Goal: Information Seeking & Learning: Learn about a topic

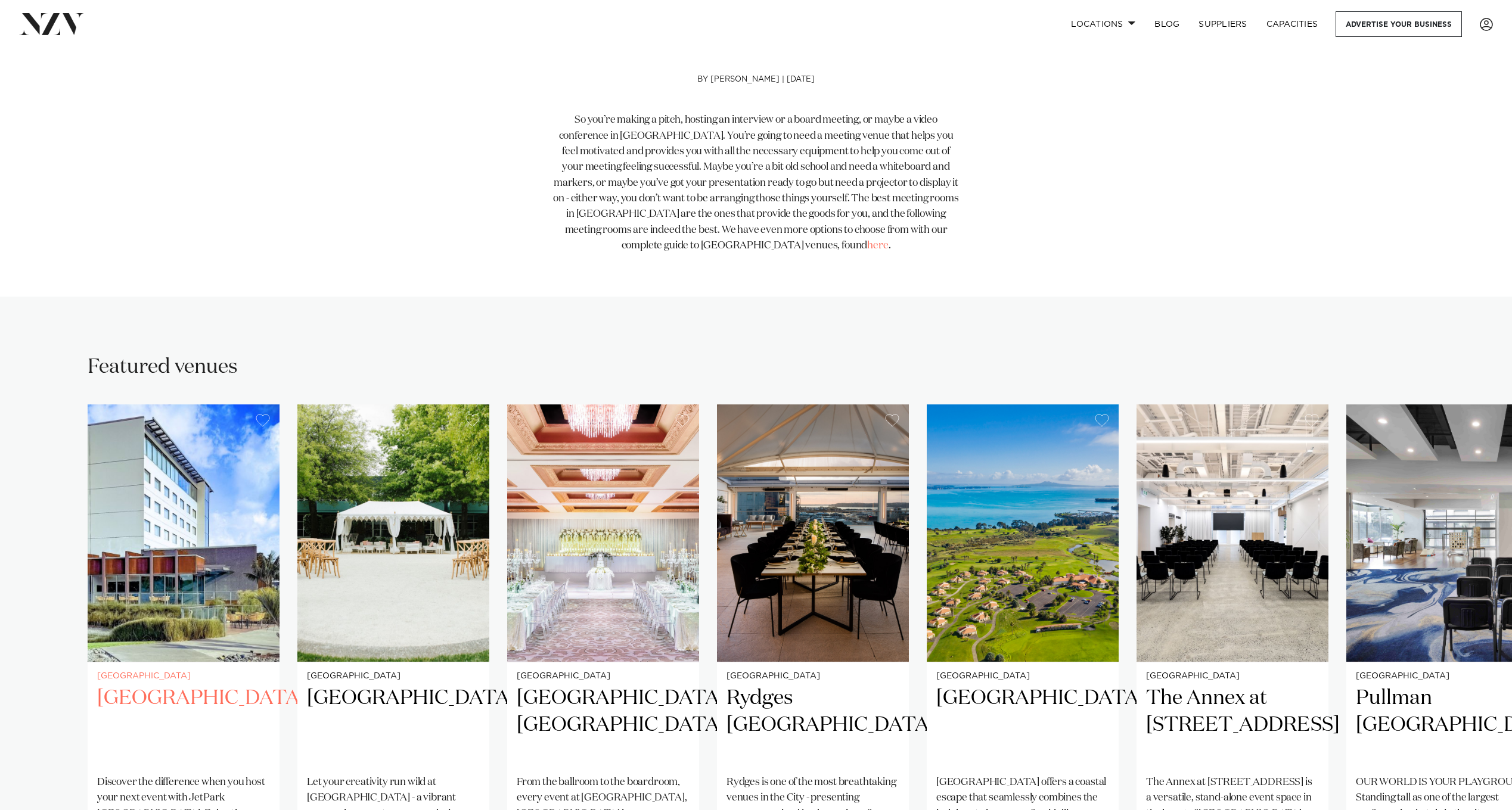
scroll to position [417, 0]
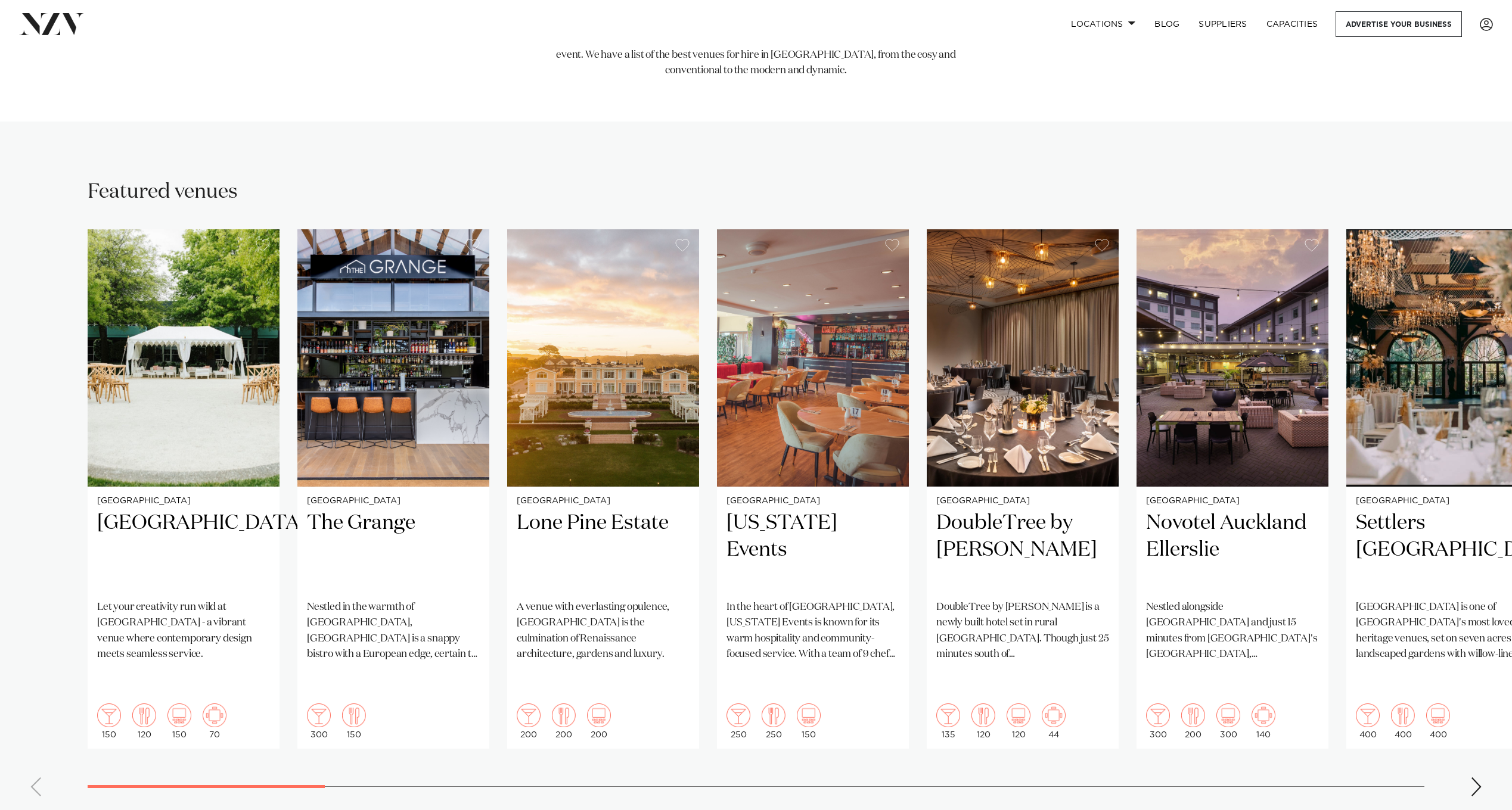
scroll to position [715, 0]
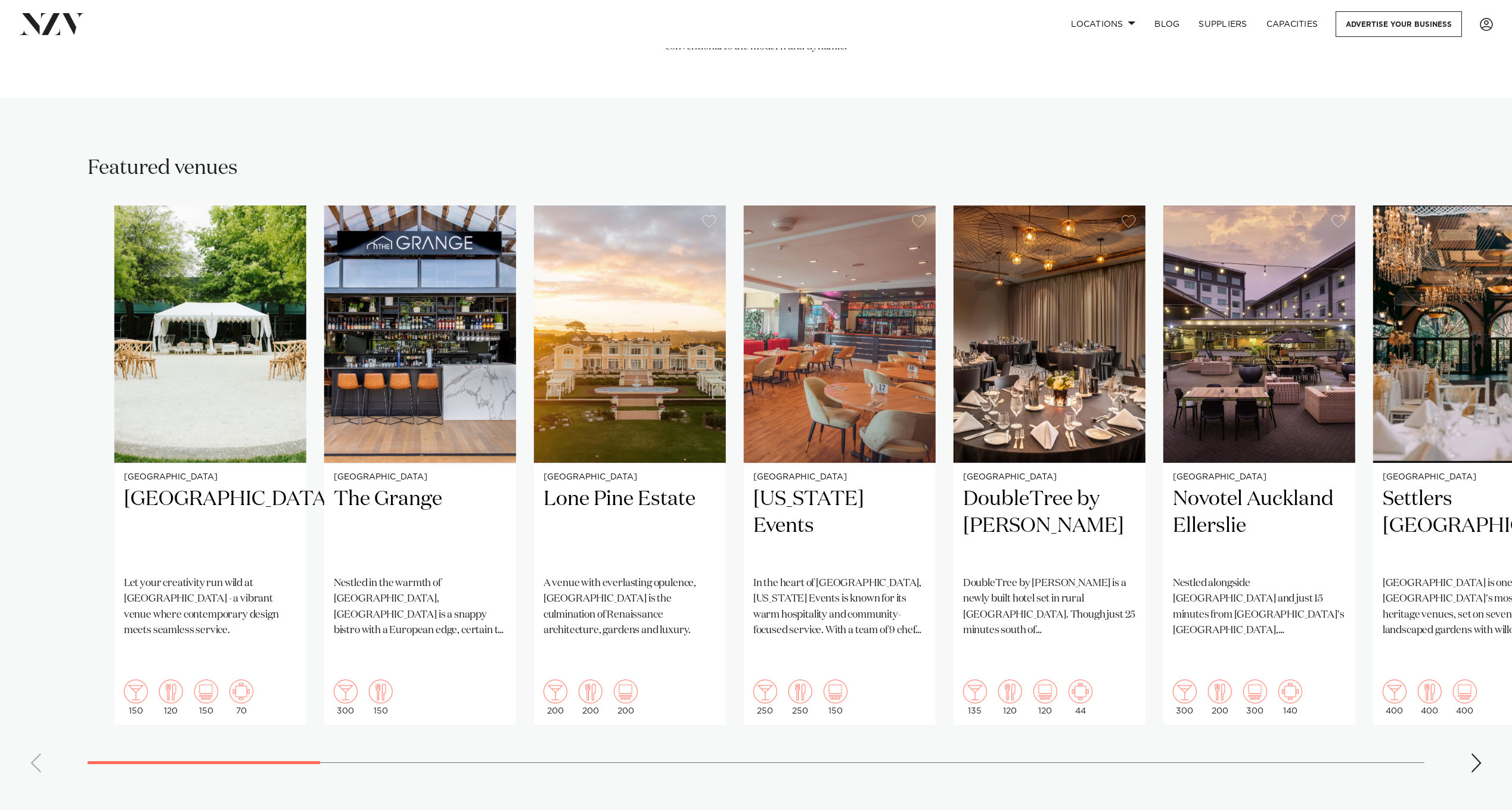
click at [357, 715] on swiper-container "[GEOGRAPHIC_DATA] Let your creativity run wild at [GEOGRAPHIC_DATA] - a vibrant…" at bounding box center [756, 494] width 1512 height 577
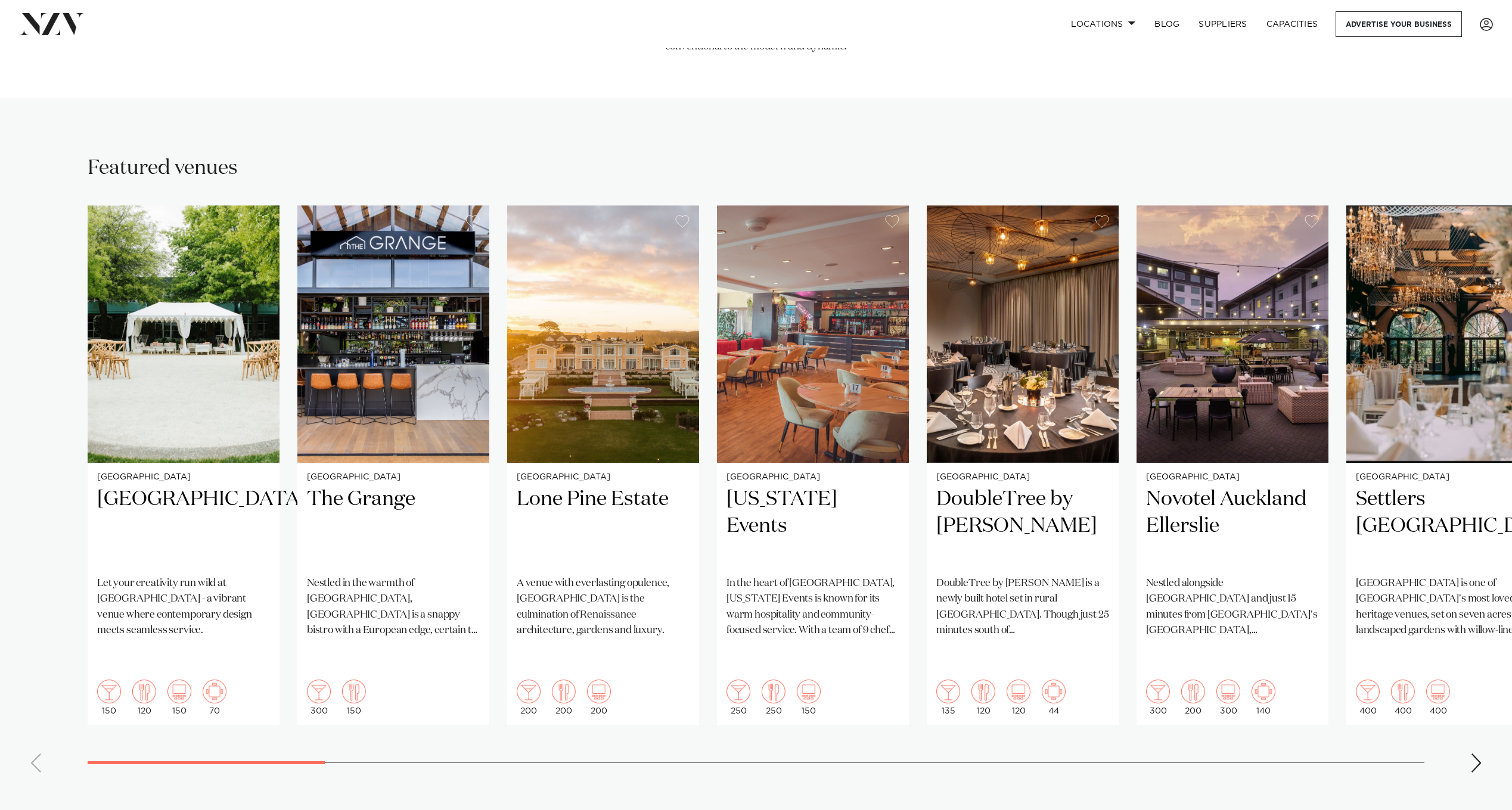
click at [127, 724] on swiper-container "[GEOGRAPHIC_DATA] Let your creativity run wild at [GEOGRAPHIC_DATA] - a vibrant…" at bounding box center [756, 494] width 1512 height 577
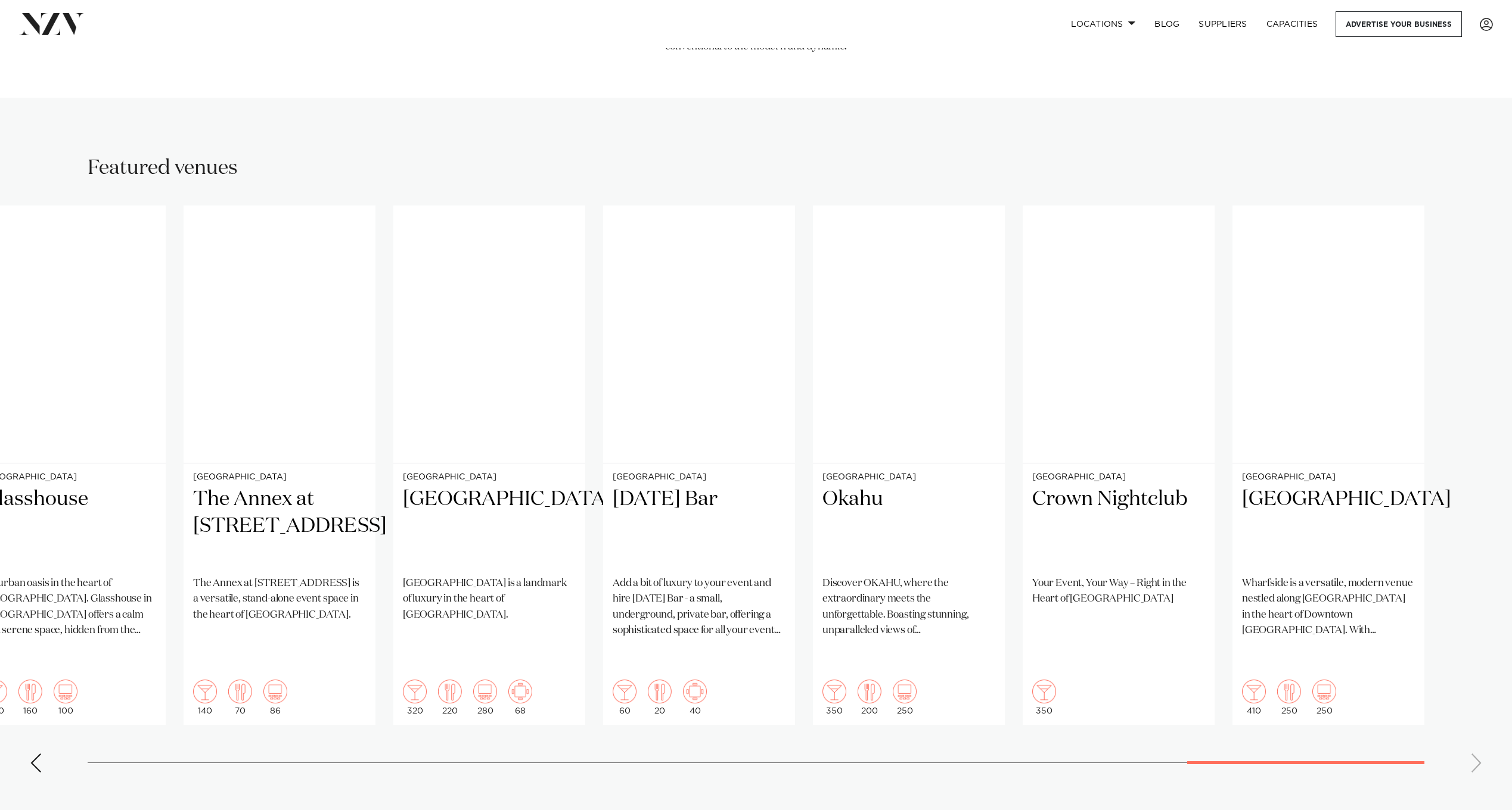
click at [1477, 666] on swiper-container "[GEOGRAPHIC_DATA] Let your creativity run wild at [GEOGRAPHIC_DATA] - a vibrant…" at bounding box center [756, 494] width 1512 height 577
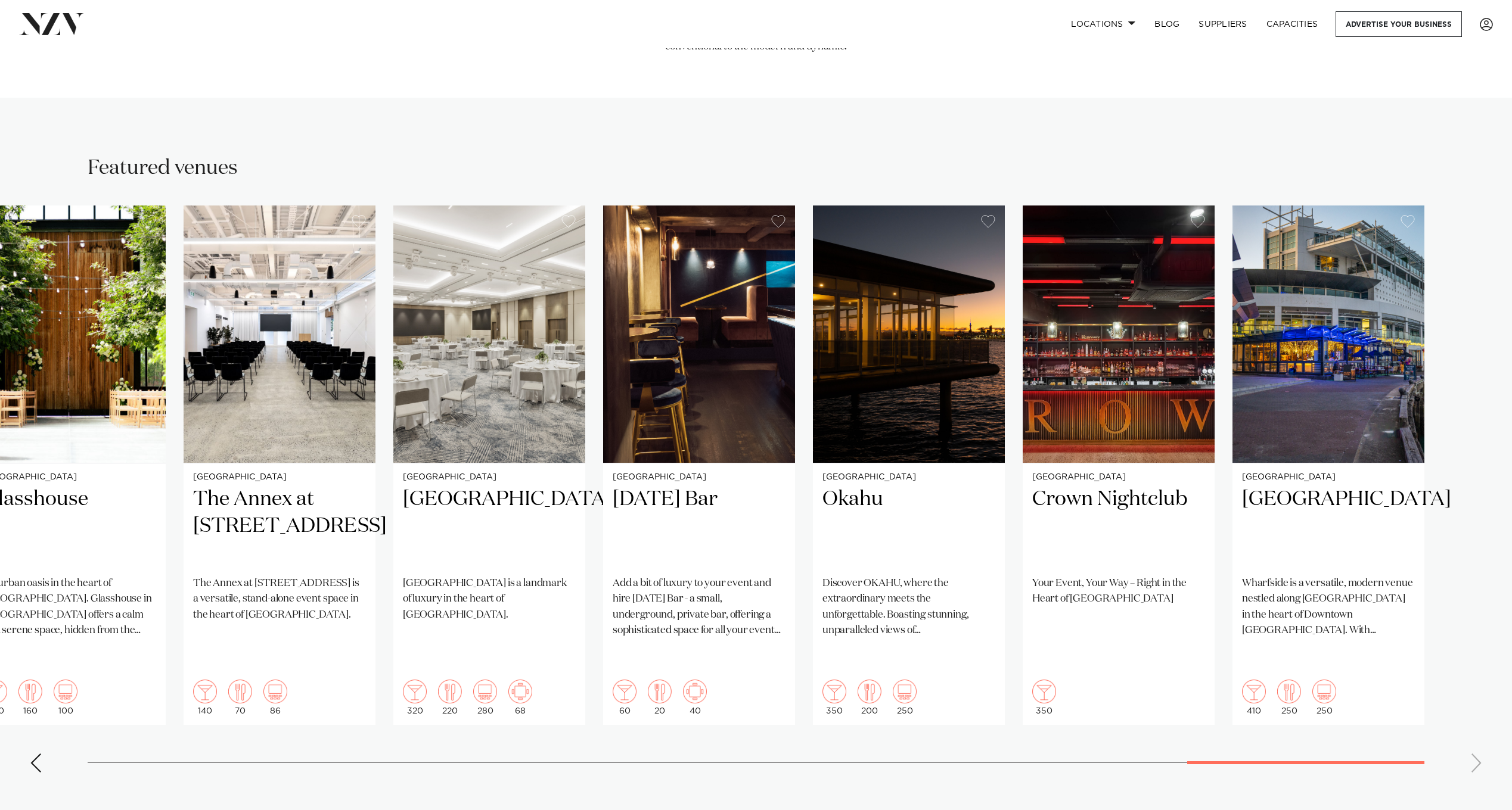
drag, startPoint x: 302, startPoint y: 721, endPoint x: 882, endPoint y: 755, distance: 581.0
click at [882, 755] on section "Featured venues [GEOGRAPHIC_DATA] Let your creativity run wild at [GEOGRAPHIC_D…" at bounding box center [756, 468] width 1512 height 741
